Goal: Find specific page/section: Find specific page/section

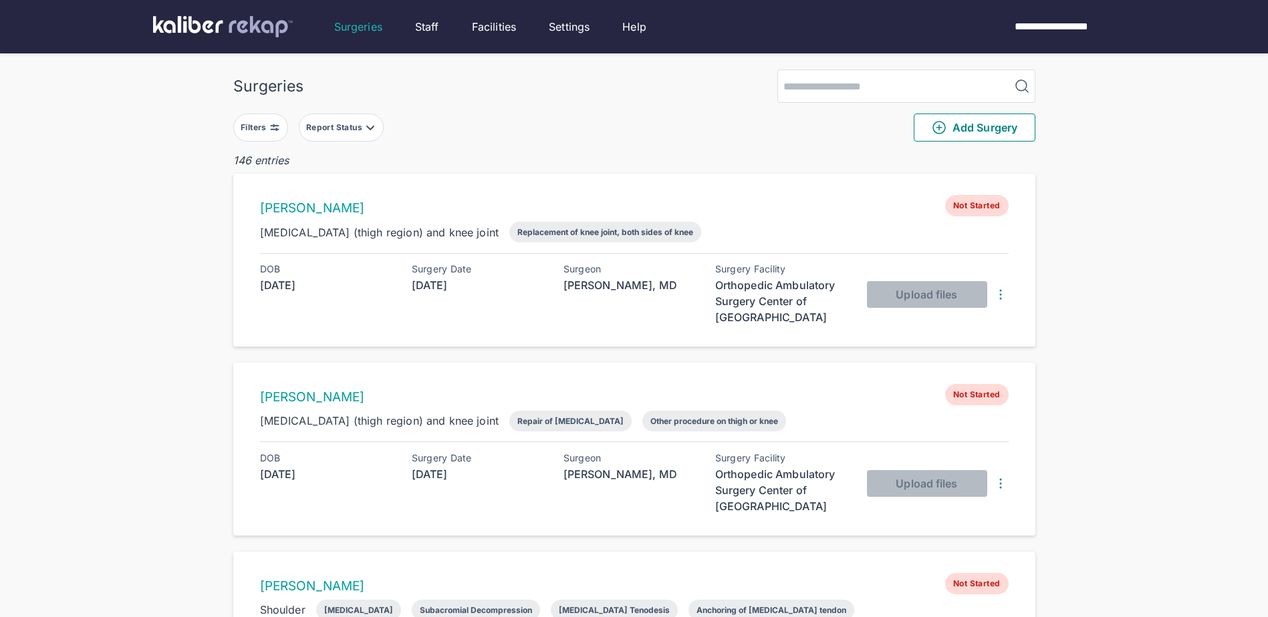
click at [357, 111] on div "Filters Report Status Add Surgery" at bounding box center [634, 127] width 802 height 49
click at [335, 129] on div "Report Status" at bounding box center [335, 127] width 59 height 11
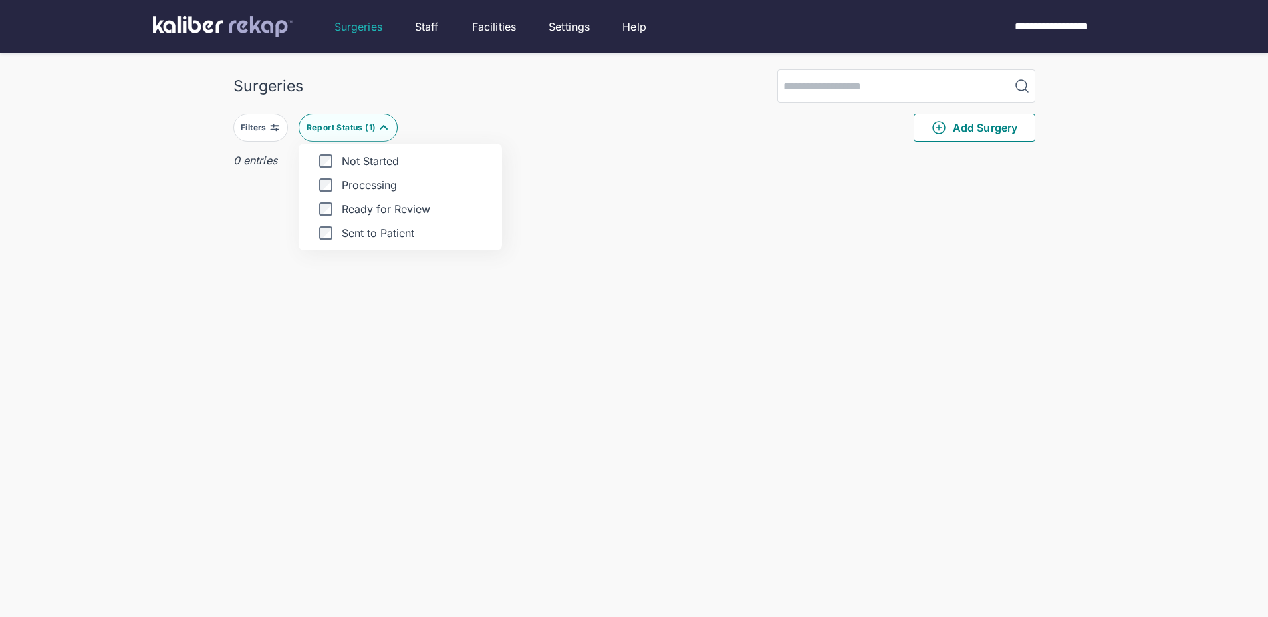
click at [492, 102] on div "Surgeries" at bounding box center [634, 86] width 802 height 33
